Goal: Task Accomplishment & Management: Complete application form

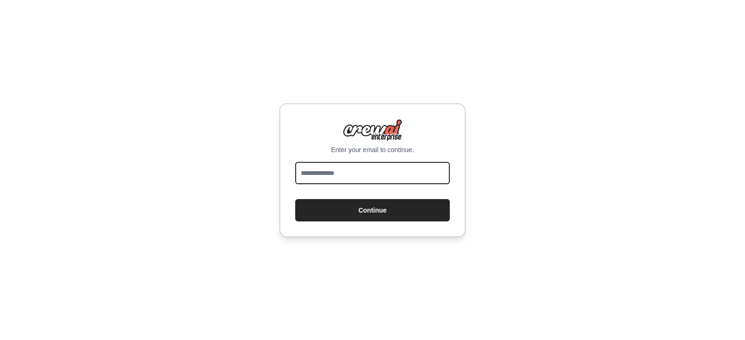
click at [352, 168] on input "email" at bounding box center [372, 173] width 155 height 22
type input "**********"
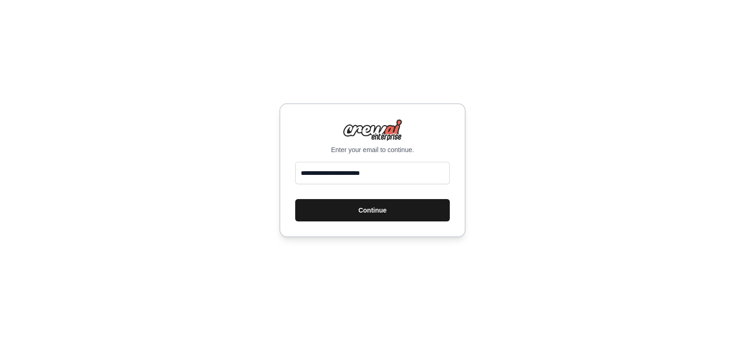
click at [374, 210] on button "Continue" at bounding box center [372, 210] width 155 height 22
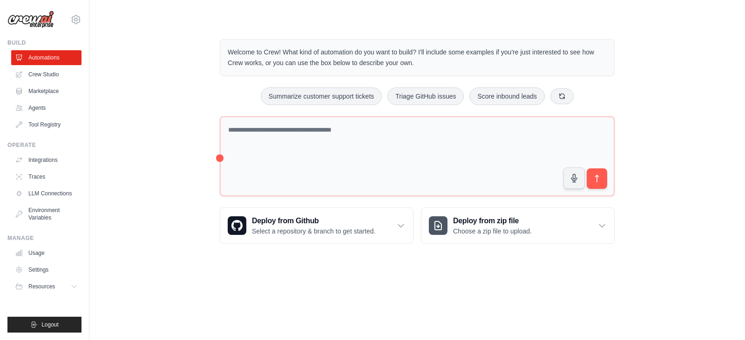
click at [189, 90] on div "Welcome to Crew! What kind of automation do you want to build? I'll include som…" at bounding box center [417, 141] width 626 height 235
drag, startPoint x: 216, startPoint y: 159, endPoint x: 232, endPoint y: 160, distance: 15.9
click at [232, 160] on div "Welcome to Crew! What kind of automation do you want to build? I'll include som…" at bounding box center [417, 141] width 417 height 235
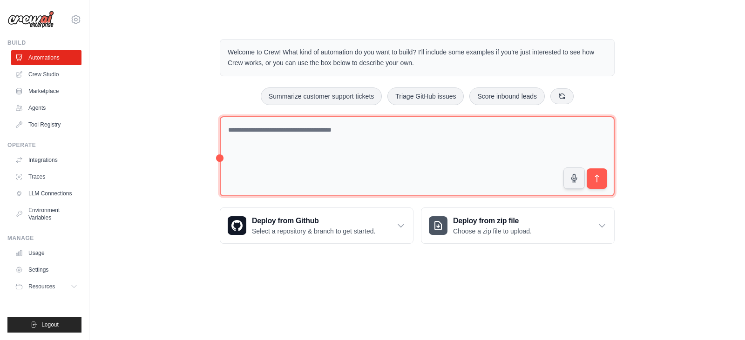
click at [363, 159] on textarea at bounding box center [417, 156] width 395 height 81
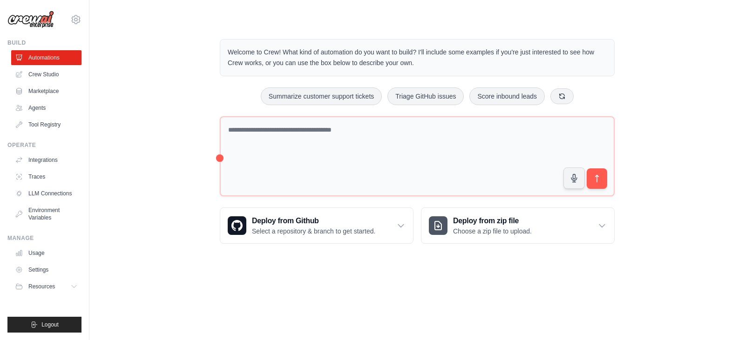
click at [190, 70] on div "Welcome to Crew! What kind of automation do you want to build? I'll include som…" at bounding box center [417, 141] width 626 height 235
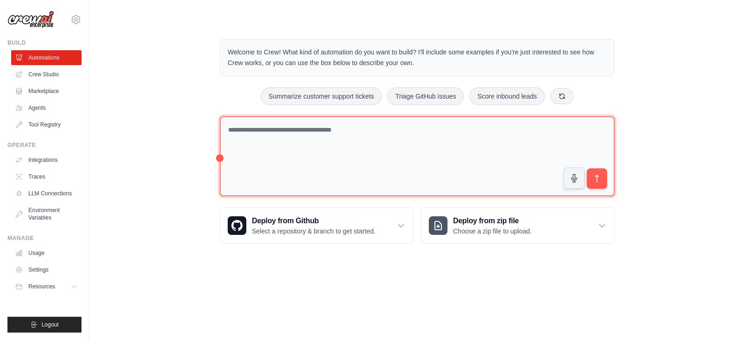
click at [336, 133] on textarea at bounding box center [417, 156] width 395 height 81
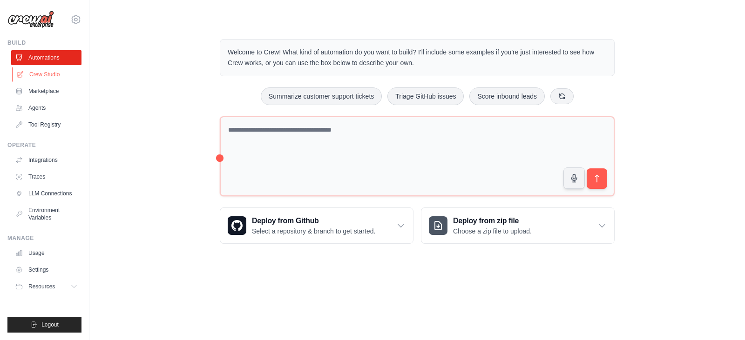
click at [53, 76] on link "Crew Studio" at bounding box center [47, 74] width 70 height 15
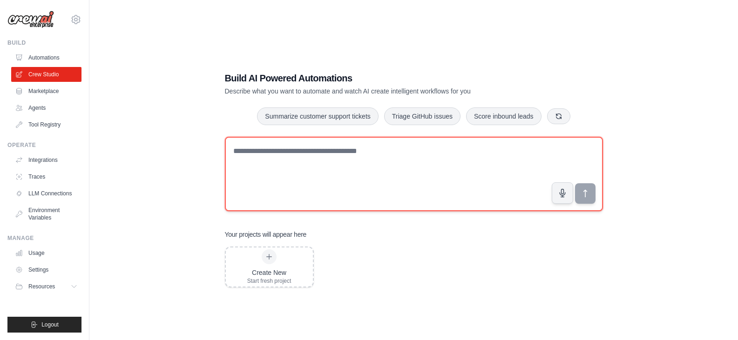
click at [362, 162] on textarea at bounding box center [414, 174] width 378 height 74
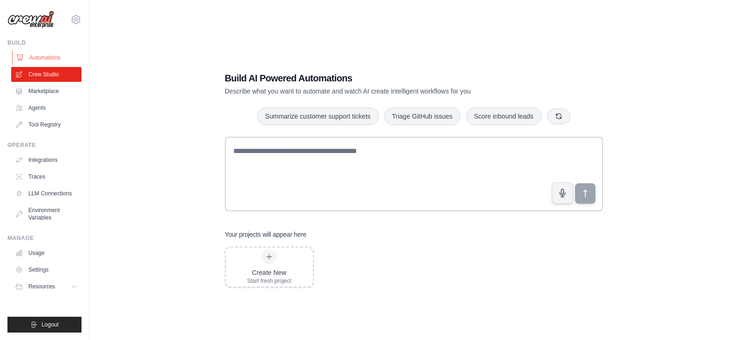
click at [61, 54] on link "Automations" at bounding box center [47, 57] width 70 height 15
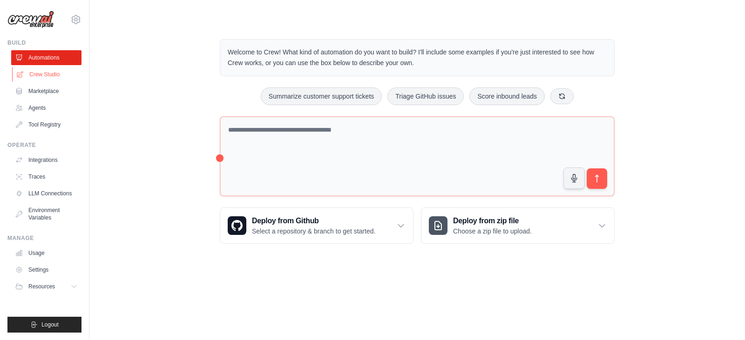
click at [60, 76] on link "Crew Studio" at bounding box center [47, 74] width 70 height 15
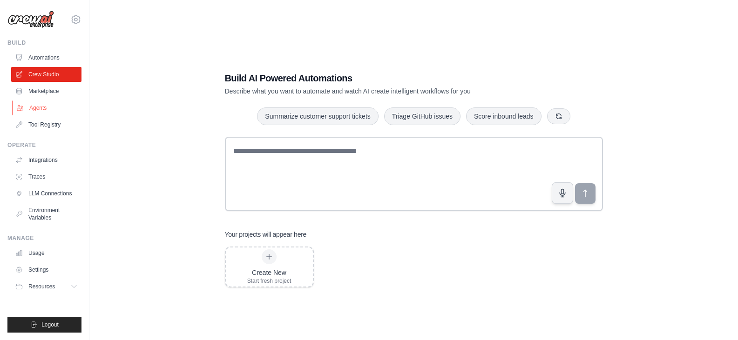
click at [47, 114] on link "Agents" at bounding box center [47, 108] width 70 height 15
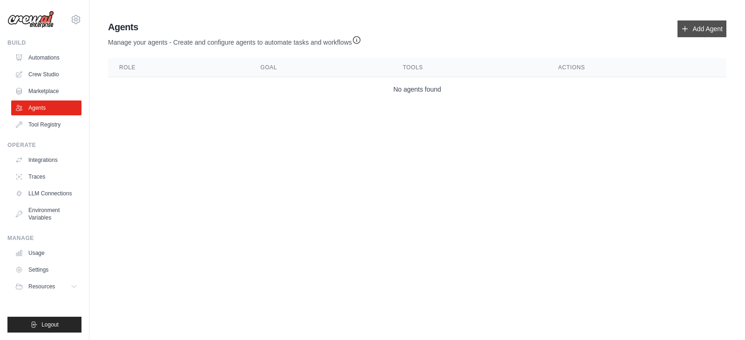
click at [696, 32] on link "Add Agent" at bounding box center [701, 28] width 49 height 17
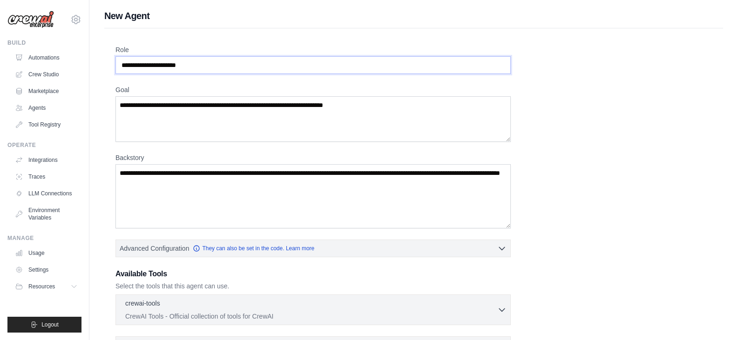
click at [227, 66] on input "Role" at bounding box center [312, 65] width 395 height 18
click at [216, 123] on textarea "Goal" at bounding box center [312, 119] width 395 height 46
click at [227, 108] on textarea "Goal" at bounding box center [312, 119] width 395 height 46
click at [227, 107] on textarea "Goal" at bounding box center [312, 119] width 395 height 46
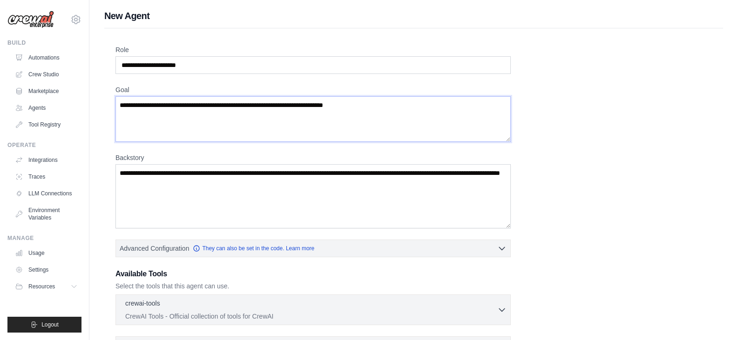
click at [227, 107] on textarea "Goal" at bounding box center [312, 119] width 395 height 46
type textarea "*"
click at [245, 239] on div "Role Goal Backstory Advanced Configuration They can also be set in the code. Le…" at bounding box center [413, 272] width 596 height 454
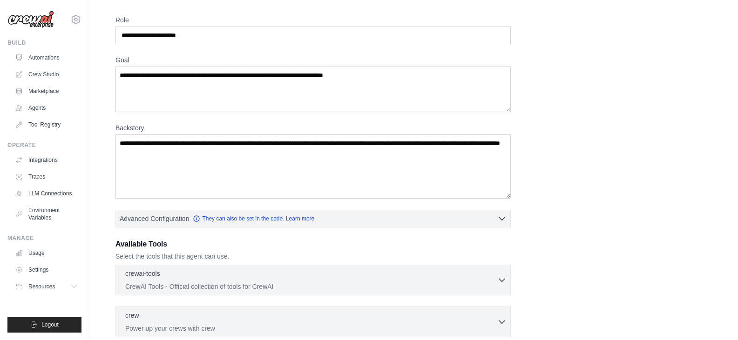
scroll to position [47, 0]
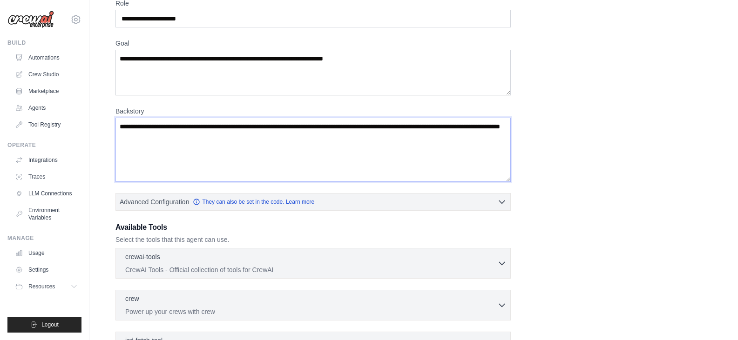
click at [186, 152] on textarea "Backstory" at bounding box center [312, 150] width 395 height 64
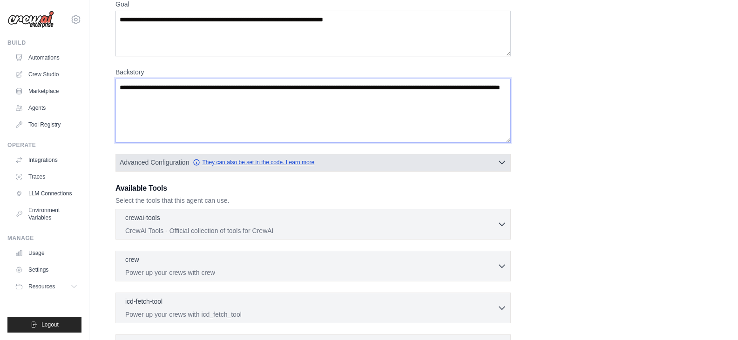
scroll to position [140, 0]
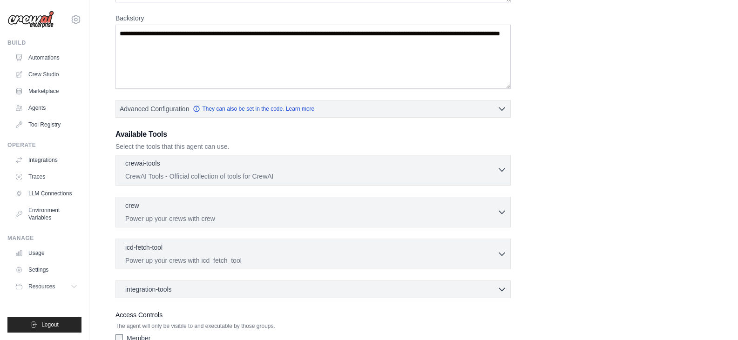
click at [186, 175] on p "CrewAI Tools - Official collection of tools for CrewAI" at bounding box center [311, 176] width 372 height 9
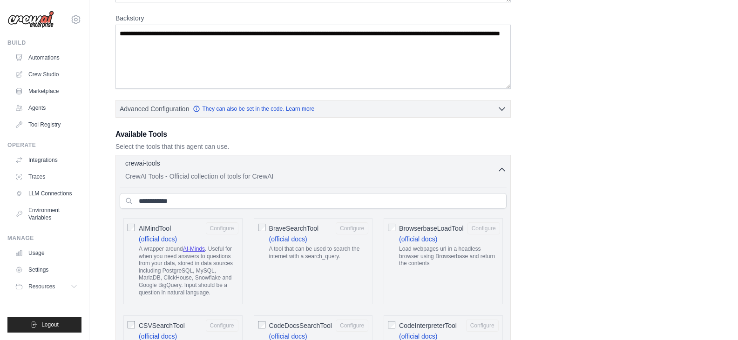
click at [186, 174] on p "CrewAI Tools - Official collection of tools for CrewAI" at bounding box center [311, 176] width 372 height 9
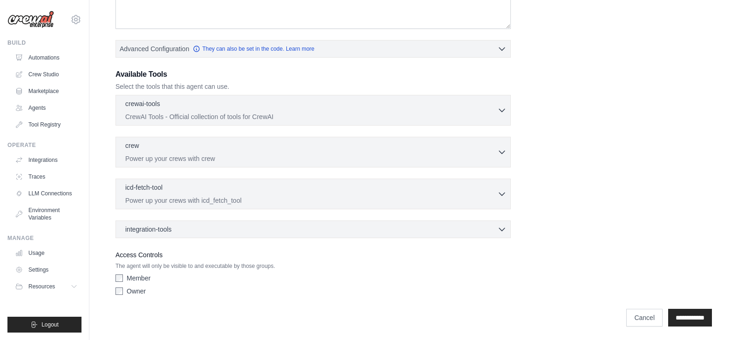
scroll to position [201, 0]
click at [175, 227] on div "integration-tools 0 selected" at bounding box center [150, 227] width 50 height 9
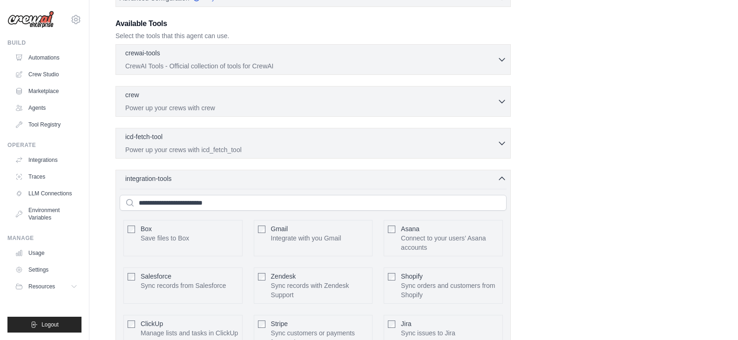
scroll to position [294, 0]
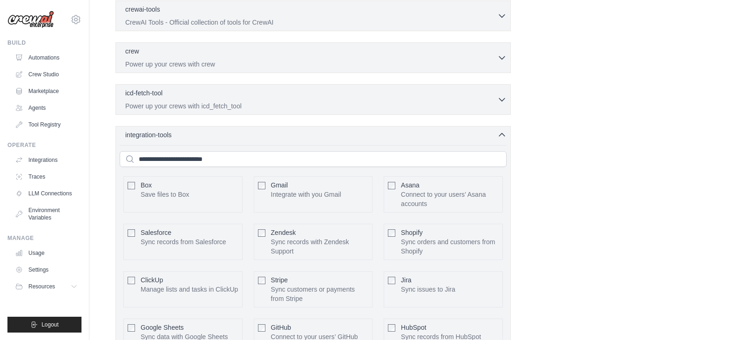
click at [149, 135] on span "integration-tools" at bounding box center [148, 134] width 47 height 9
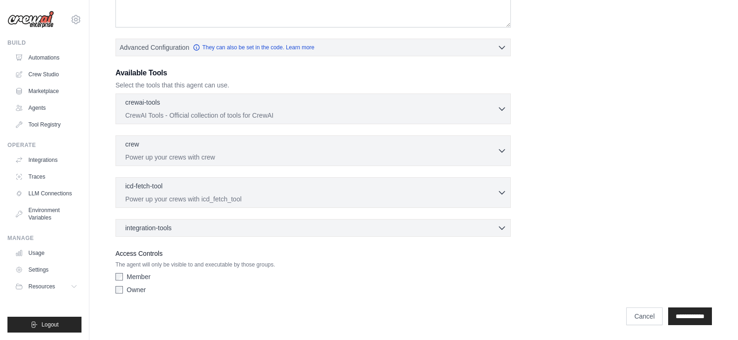
scroll to position [201, 0]
click at [163, 108] on div "crewai-tools 0 selected" at bounding box center [311, 102] width 372 height 11
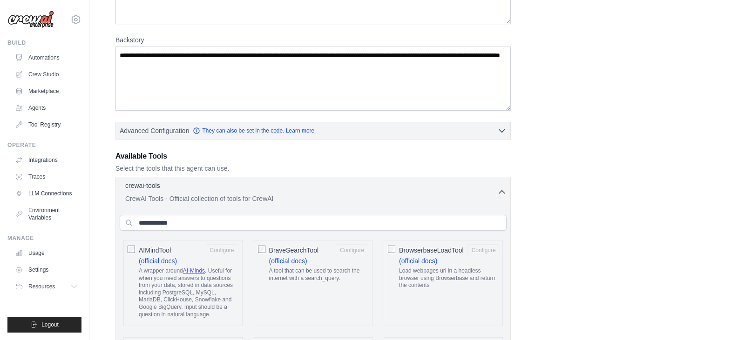
scroll to position [185, 0]
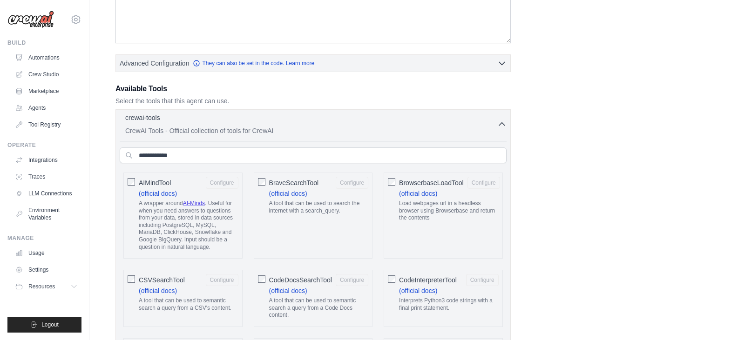
click at [496, 124] on button "crewai-tools 0 selected CrewAI Tools - Official collection of tools for CrewAI" at bounding box center [313, 124] width 387 height 22
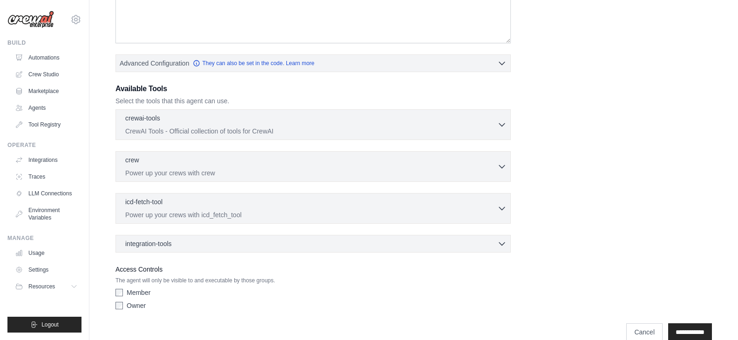
click at [594, 125] on div "Role Goal Backstory Advanced Configuration They can also be set in the code. Le…" at bounding box center [413, 87] width 596 height 454
